Goal: Task Accomplishment & Management: Manage account settings

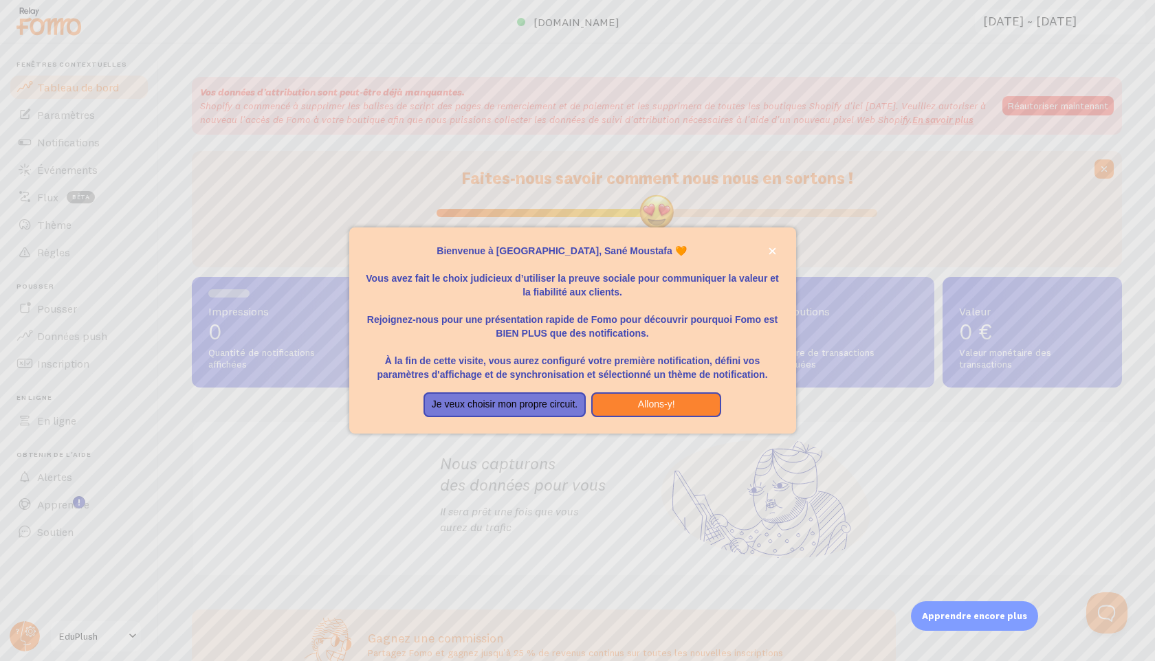
click at [776, 258] on p "Vous avez fait le choix judicieux d’utiliser la preuve sociale pour communiquer…" at bounding box center [573, 278] width 414 height 41
click at [767, 251] on button "fermer," at bounding box center [772, 251] width 14 height 14
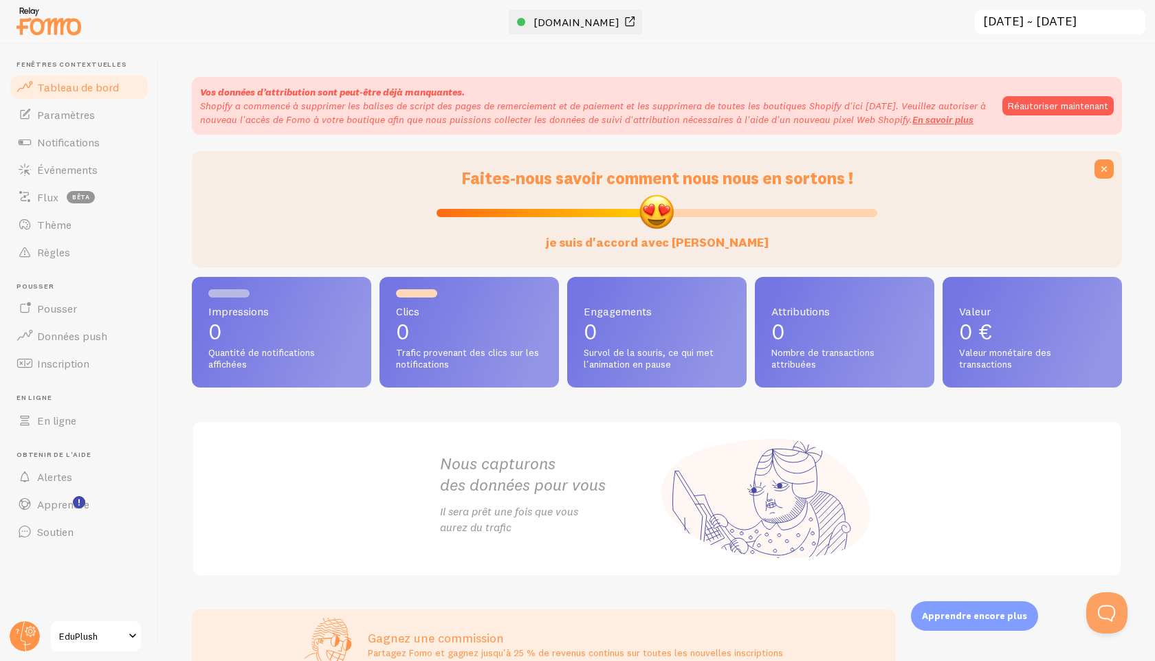
click at [623, 24] on span at bounding box center [630, 22] width 17 height 17
click at [79, 113] on font "Paramètres" at bounding box center [66, 115] width 58 height 14
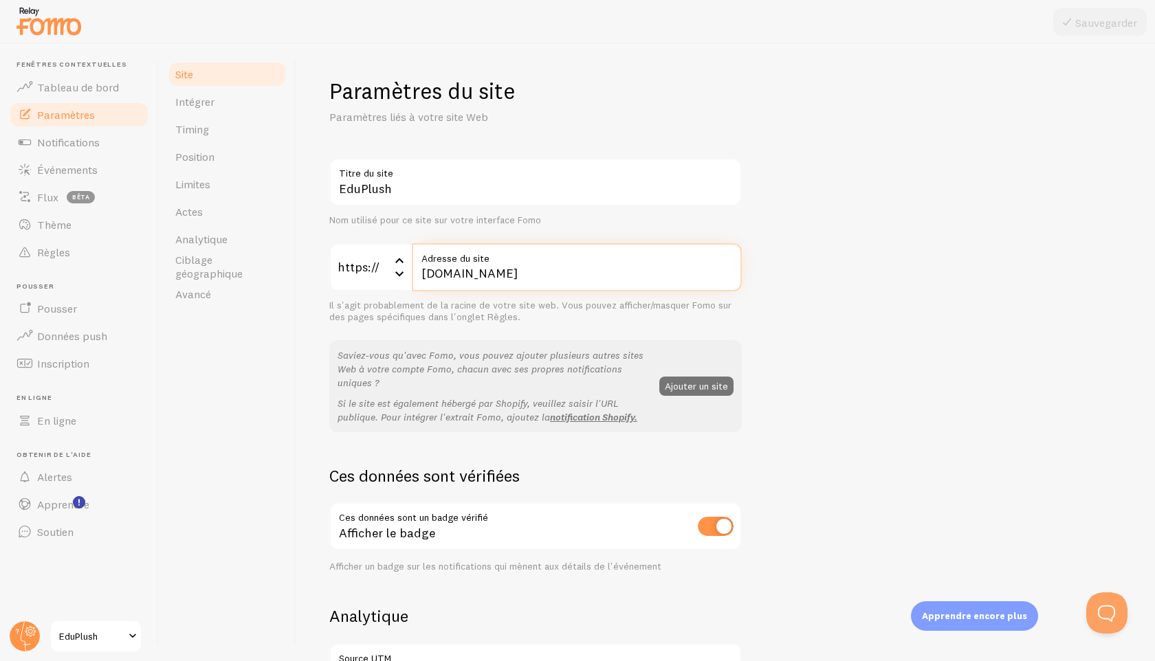
click at [466, 280] on input "[DOMAIN_NAME]" at bounding box center [577, 267] width 330 height 48
click at [465, 278] on input "[DOMAIN_NAME]" at bounding box center [577, 267] width 330 height 48
click at [500, 261] on label "Adresse du site" at bounding box center [577, 254] width 330 height 23
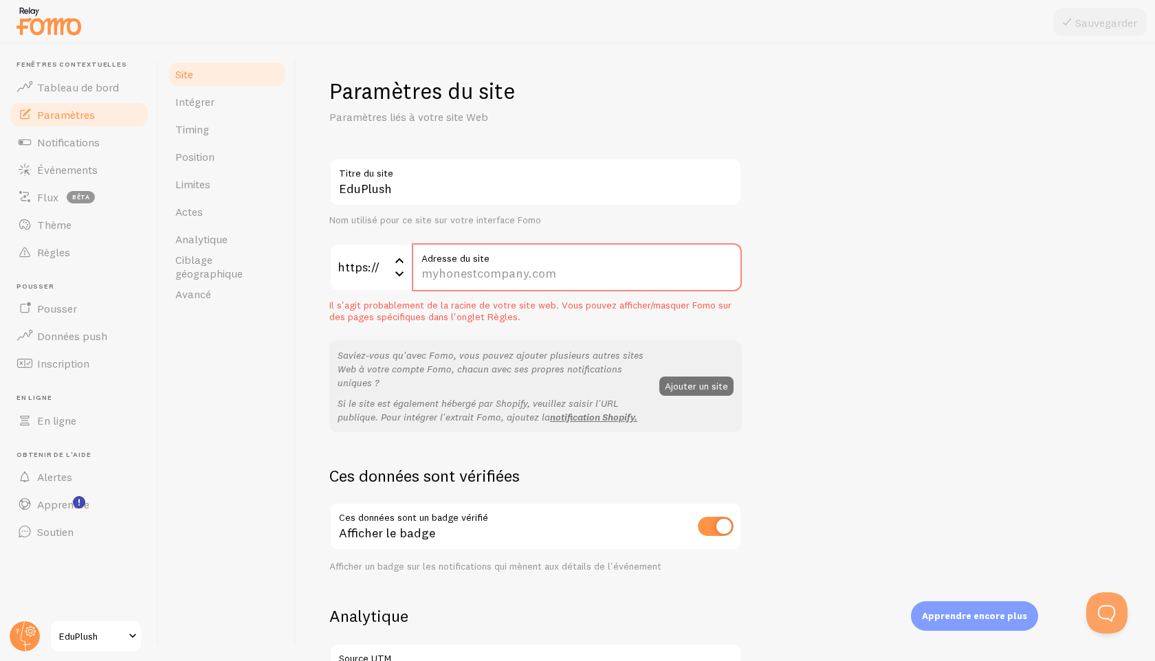
click at [500, 261] on input "Adresse du site" at bounding box center [577, 267] width 330 height 48
click at [497, 276] on input "Adresse du site" at bounding box center [577, 267] width 330 height 48
paste input "[DOMAIN_NAME][URL]"
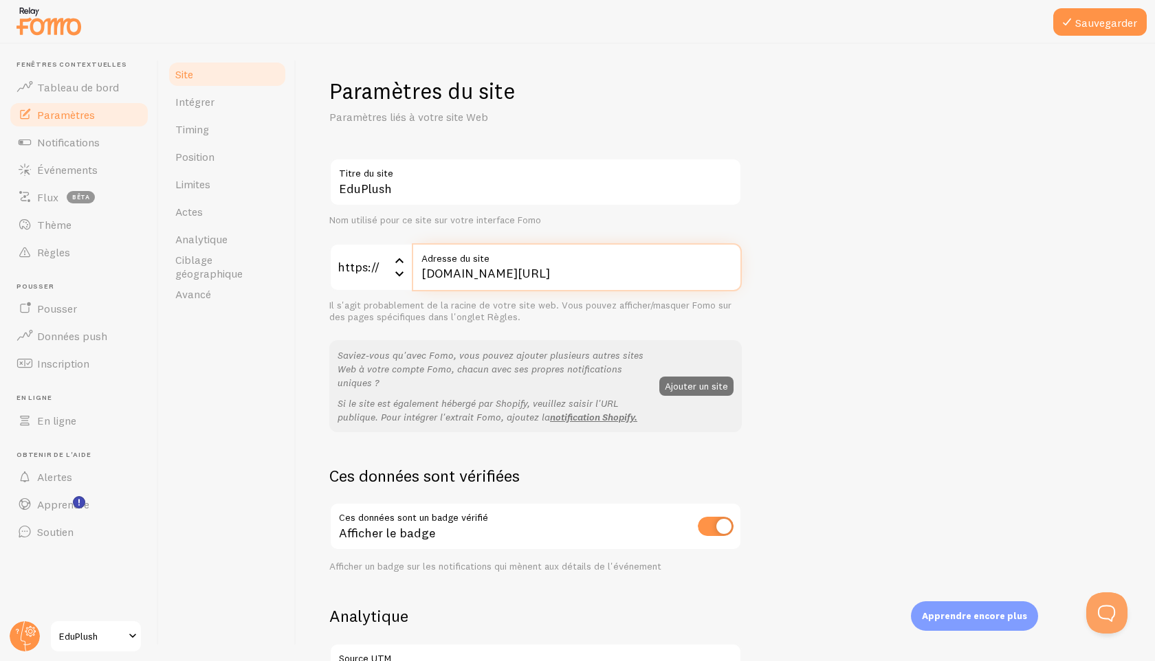
type input "[DOMAIN_NAME][URL]"
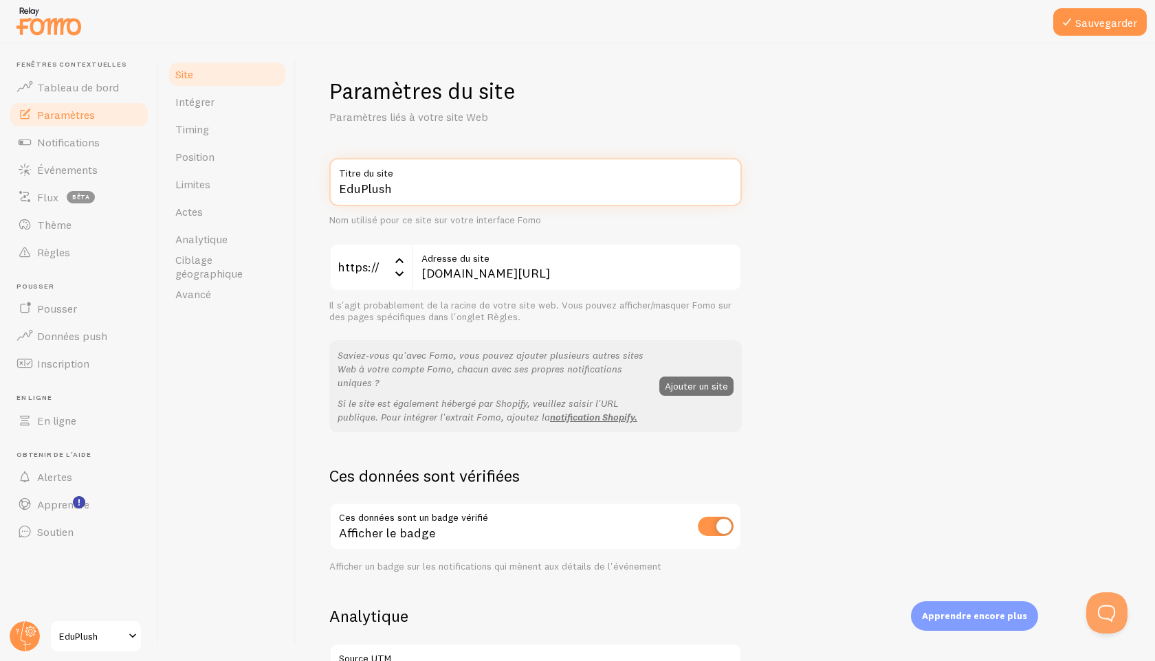
click at [373, 195] on input "EduPlush" at bounding box center [535, 182] width 413 height 48
type input "OLYKA"
click at [1085, 29] on button "Sauvegarder" at bounding box center [1100, 22] width 94 height 28
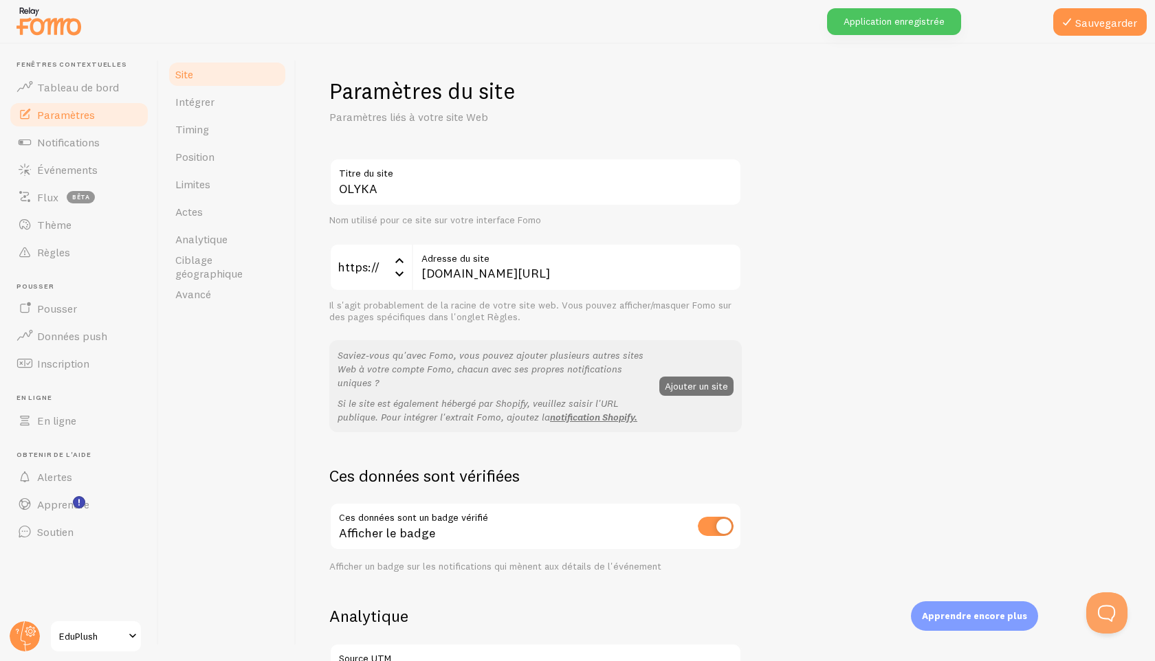
click at [865, 25] on font "Application enregistrée" at bounding box center [894, 21] width 101 height 12
